Goal: Contribute content: Contribute content

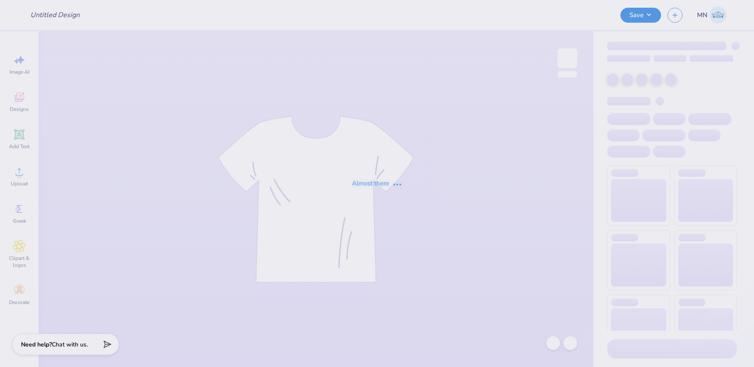
type input "[PERSON_NAME] : [US_STATE][GEOGRAPHIC_DATA]"
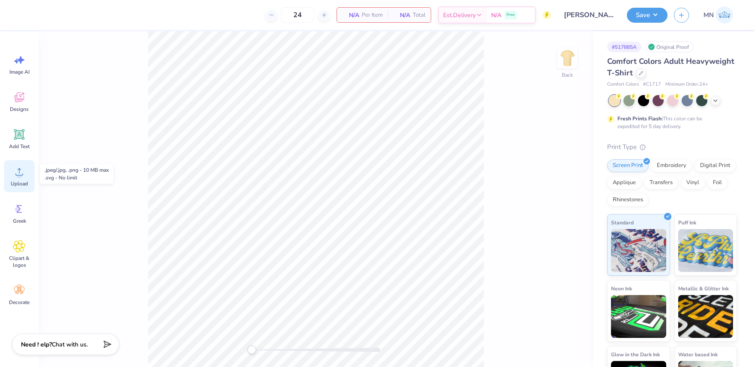
click at [18, 178] on div "Upload" at bounding box center [19, 176] width 31 height 32
click at [18, 172] on icon at bounding box center [19, 171] width 13 height 13
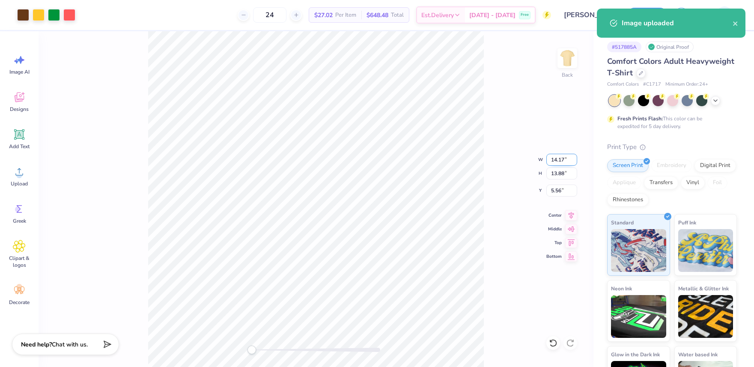
click at [557, 161] on input "14.17" at bounding box center [561, 160] width 31 height 12
type input "12.00"
type input "11.75"
type input "6.62"
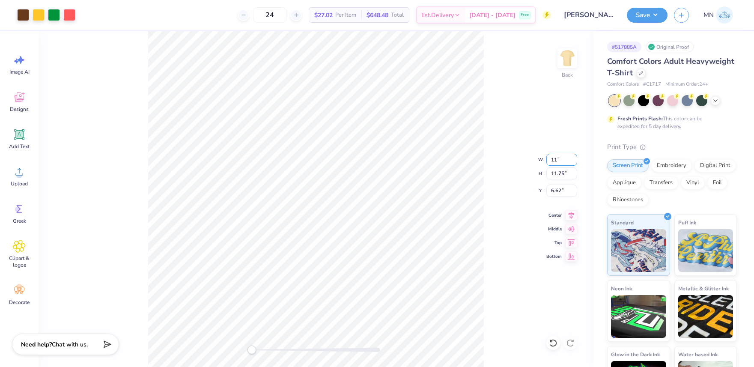
type input "11.00"
type input "10.77"
click at [564, 190] on input "7.11" at bounding box center [561, 190] width 31 height 12
type input "3"
drag, startPoint x: 643, startPoint y: 16, endPoint x: 649, endPoint y: 24, distance: 9.4
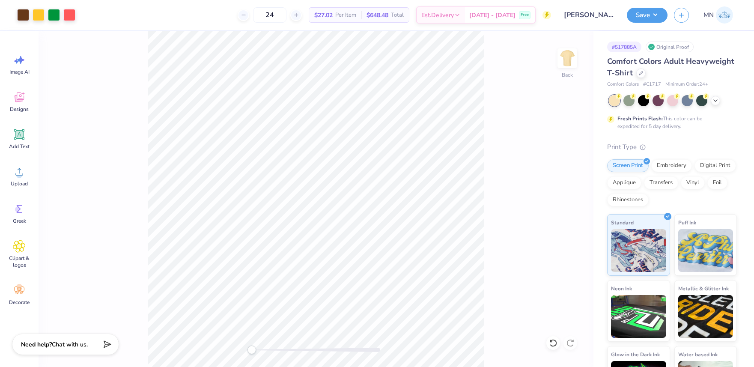
click at [643, 16] on button "Save" at bounding box center [647, 15] width 41 height 15
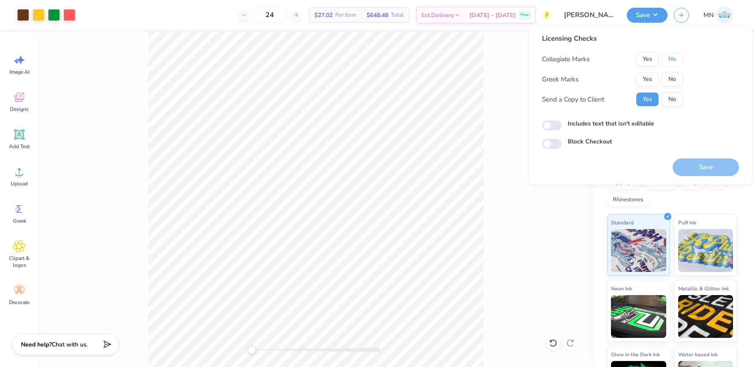
drag, startPoint x: 676, startPoint y: 59, endPoint x: 666, endPoint y: 70, distance: 14.6
click at [675, 59] on button "No" at bounding box center [672, 59] width 21 height 14
drag, startPoint x: 652, startPoint y: 78, endPoint x: 651, endPoint y: 92, distance: 13.7
click at [652, 78] on button "Yes" at bounding box center [647, 79] width 22 height 14
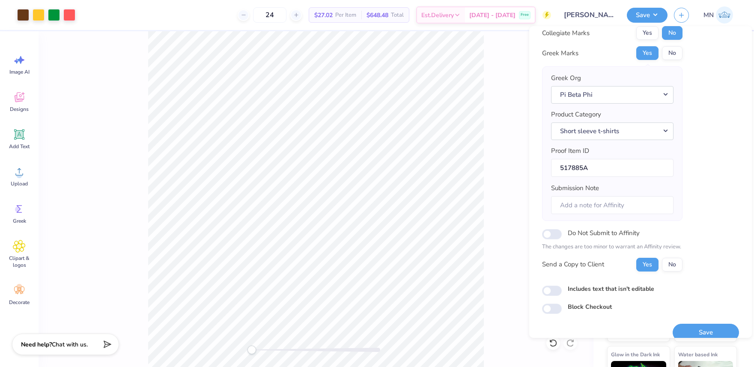
scroll to position [39, 0]
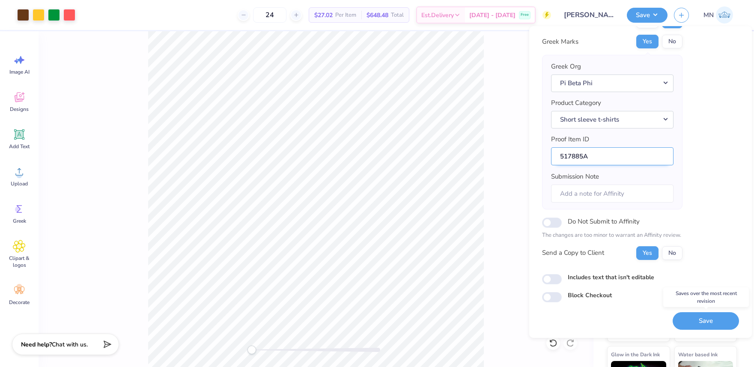
drag, startPoint x: 706, startPoint y: 322, endPoint x: 646, endPoint y: 151, distance: 181.0
click at [706, 322] on button "Save" at bounding box center [705, 321] width 66 height 18
